Goal: Navigation & Orientation: Find specific page/section

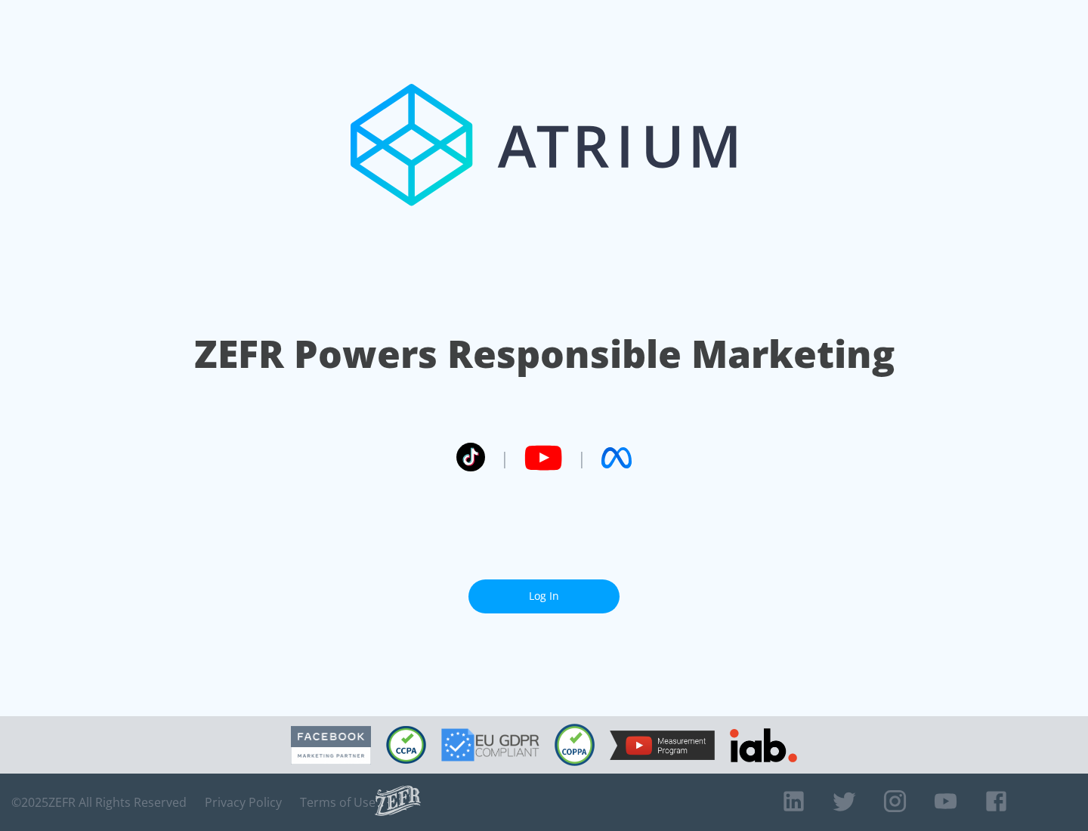
click at [544, 596] on link "Log In" at bounding box center [543, 596] width 151 height 34
